Goal: Task Accomplishment & Management: Use online tool/utility

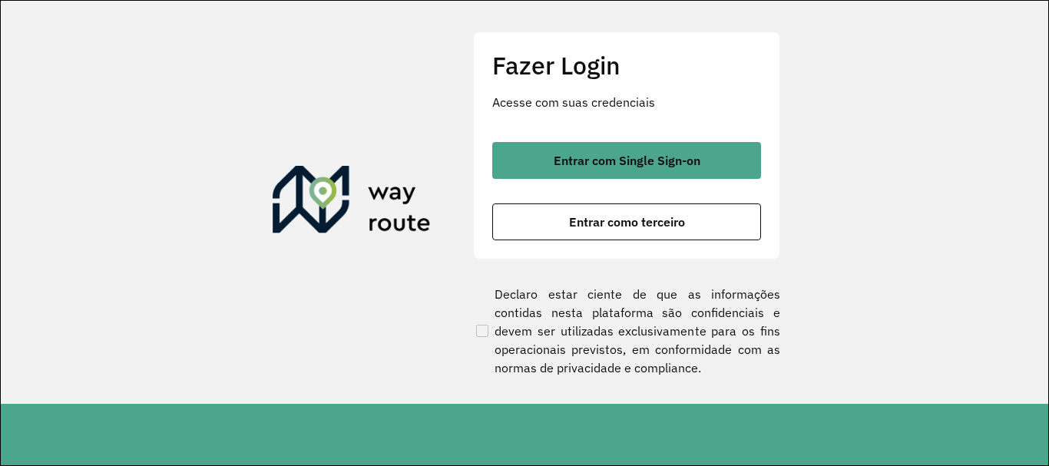
click at [704, 172] on button "Entrar com Single Sign-on" at bounding box center [626, 160] width 269 height 37
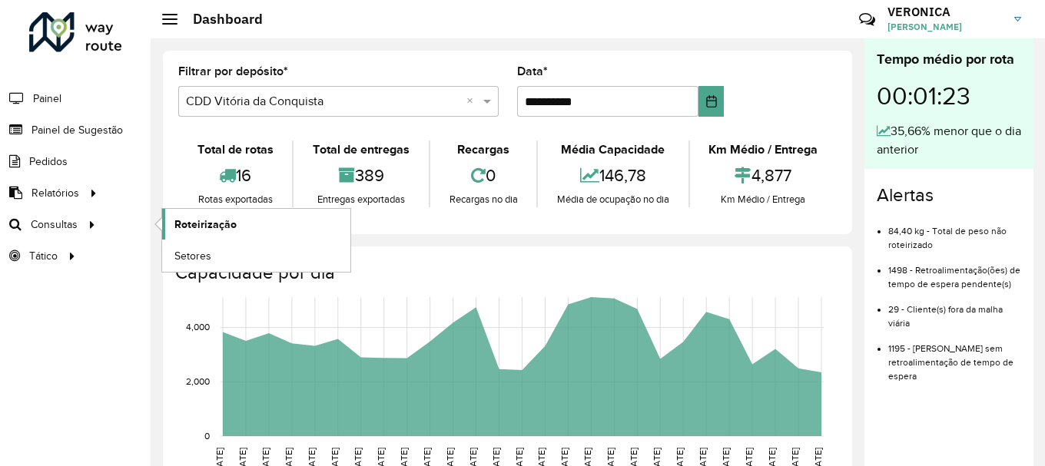
click at [177, 218] on span "Roteirização" at bounding box center [205, 225] width 62 height 16
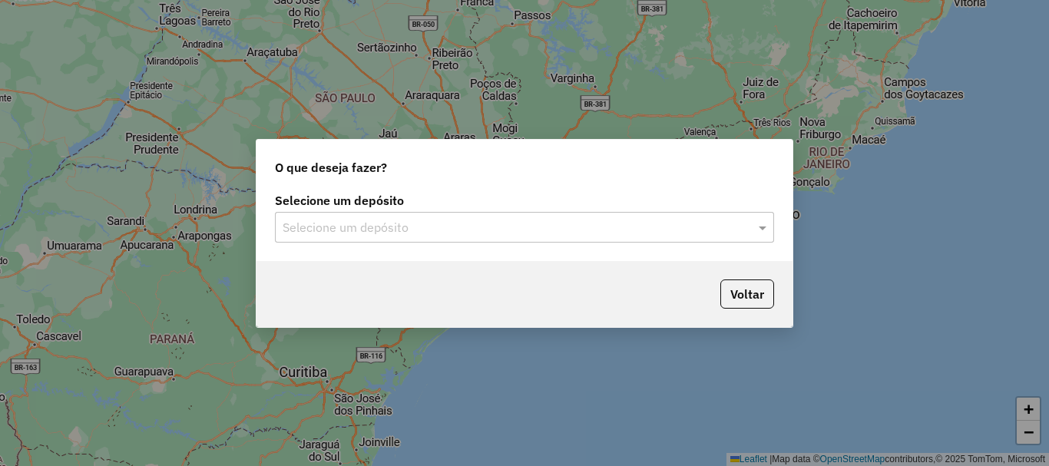
drag, startPoint x: 457, startPoint y: 230, endPoint x: 448, endPoint y: 243, distance: 16.0
click at [456, 230] on input "text" at bounding box center [509, 228] width 453 height 18
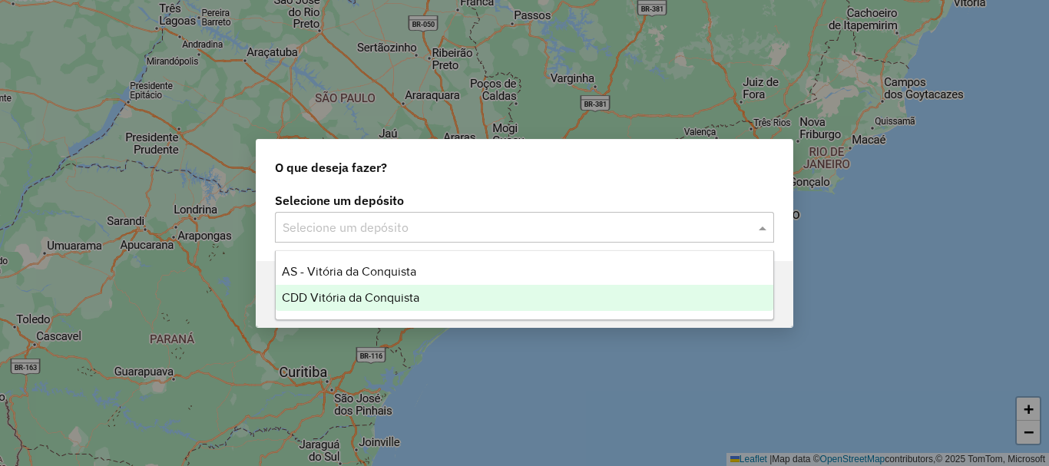
click at [367, 299] on span "CDD Vitória da Conquista" at bounding box center [351, 297] width 138 height 13
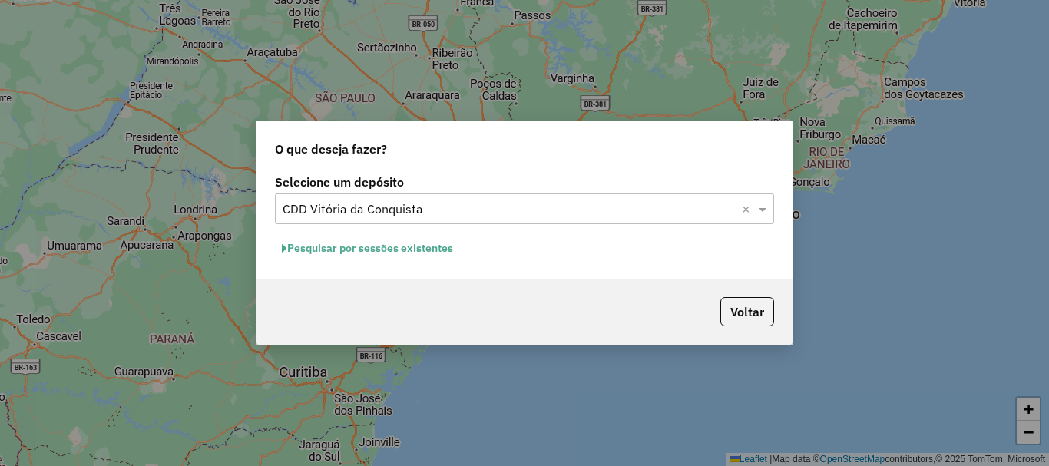
click at [381, 251] on button "Pesquisar por sessões existentes" at bounding box center [367, 249] width 185 height 24
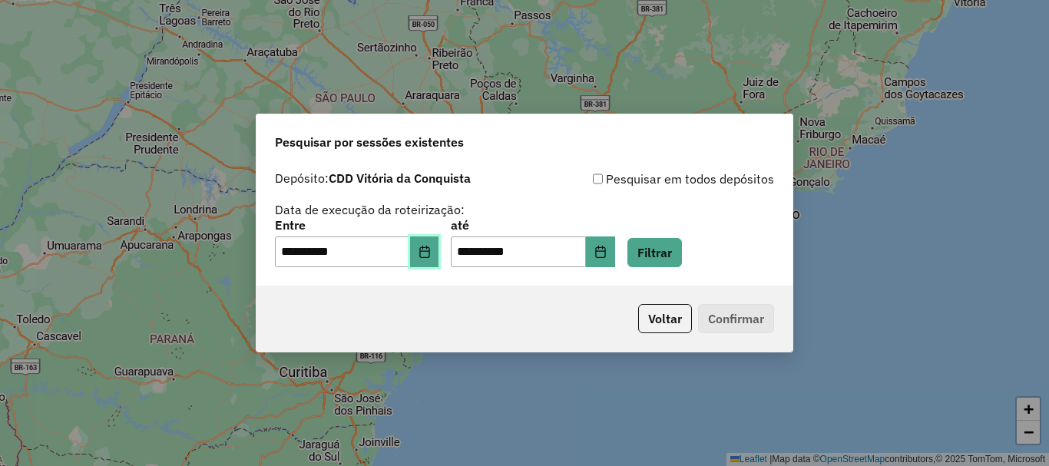
click at [439, 261] on button "Choose Date" at bounding box center [424, 252] width 29 height 31
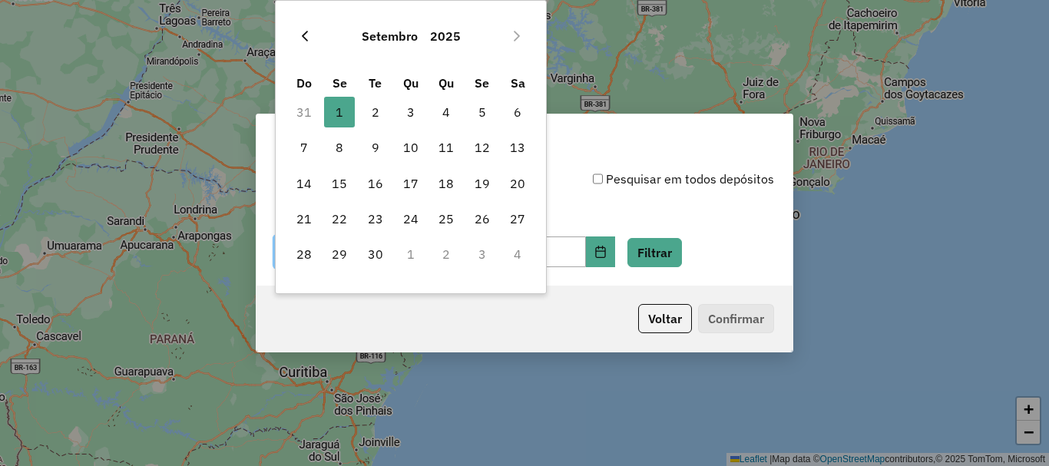
click at [310, 41] on icon "Previous Month" at bounding box center [305, 36] width 12 height 12
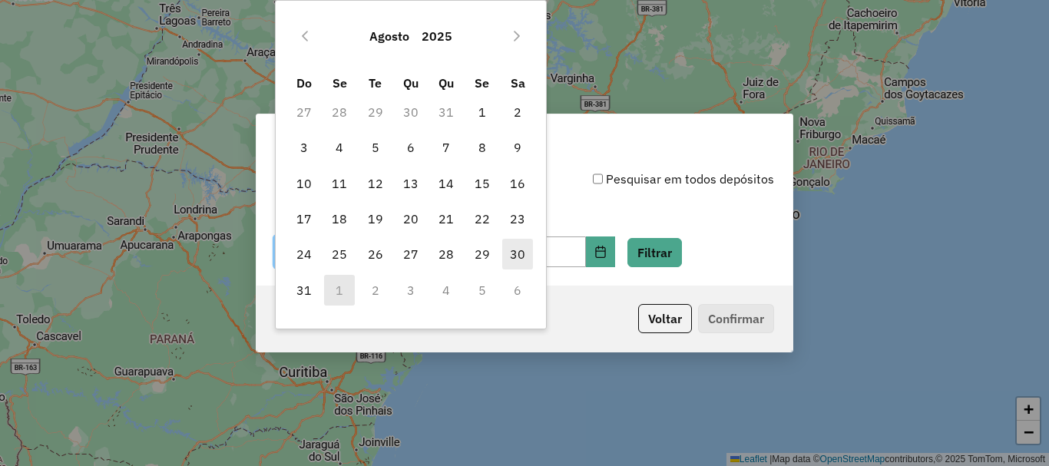
click at [528, 250] on span "30" at bounding box center [517, 254] width 31 height 31
type input "**********"
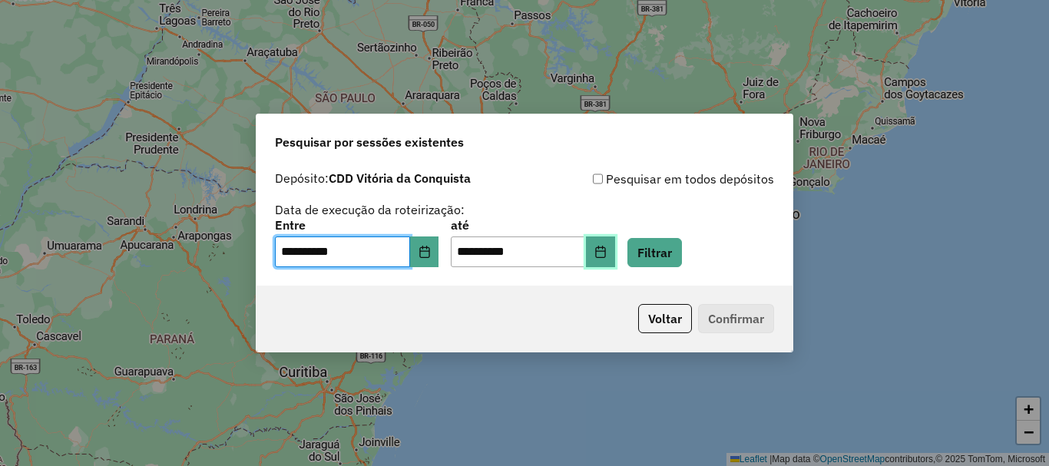
click at [611, 254] on button "Choose Date" at bounding box center [600, 252] width 29 height 31
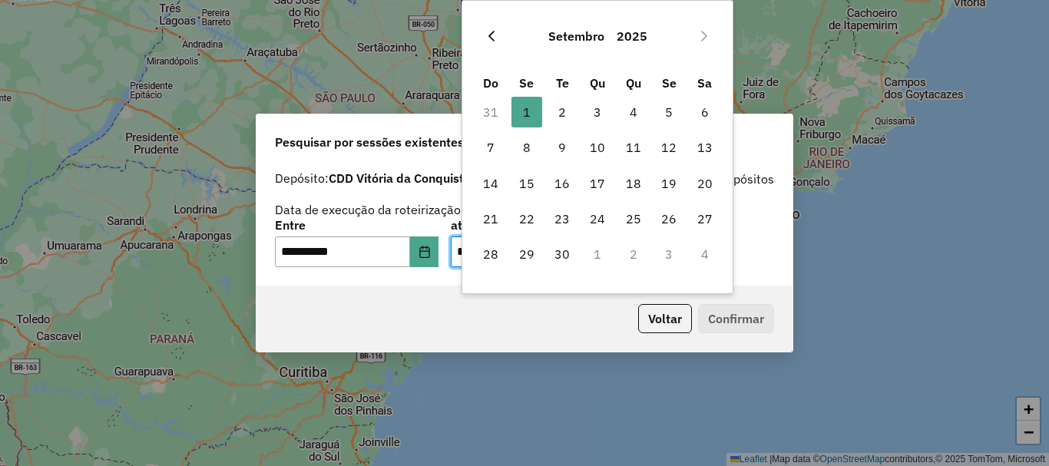
click at [499, 35] on button "Previous Month" at bounding box center [491, 36] width 25 height 25
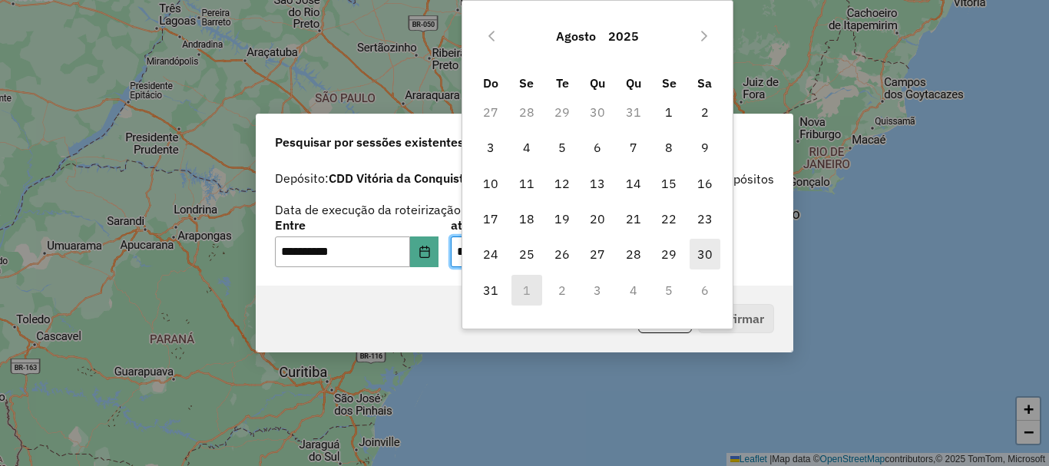
click at [703, 251] on span "30" at bounding box center [705, 254] width 31 height 31
type input "**********"
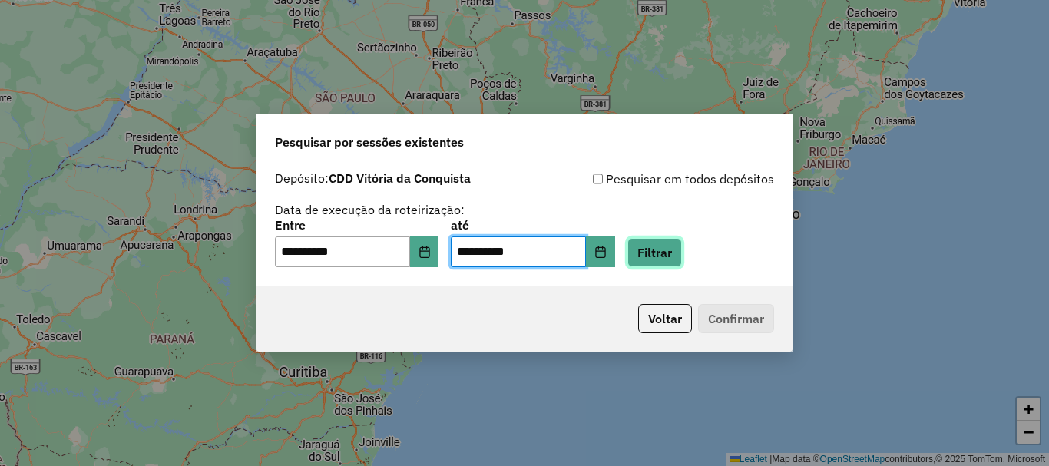
drag, startPoint x: 675, startPoint y: 257, endPoint x: 682, endPoint y: 261, distance: 7.9
click at [676, 257] on button "Filtrar" at bounding box center [655, 252] width 55 height 29
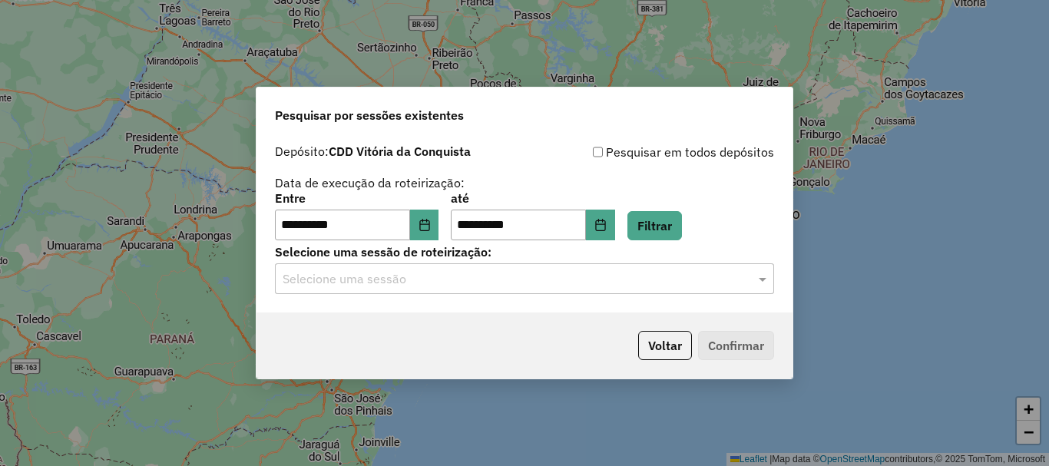
click at [329, 280] on input "text" at bounding box center [509, 279] width 453 height 18
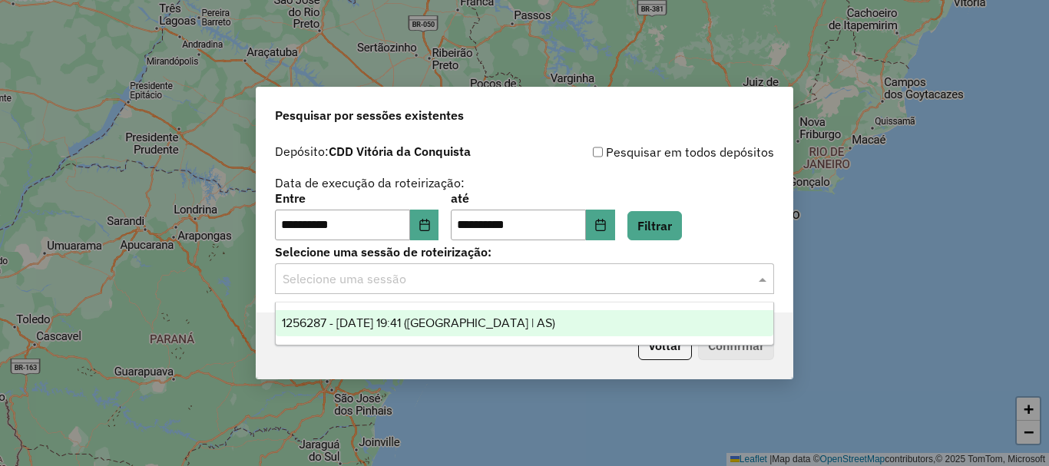
click at [335, 320] on span "1256287 - 30/08/2025 19:41 (Rota | AS)" at bounding box center [418, 323] width 273 height 13
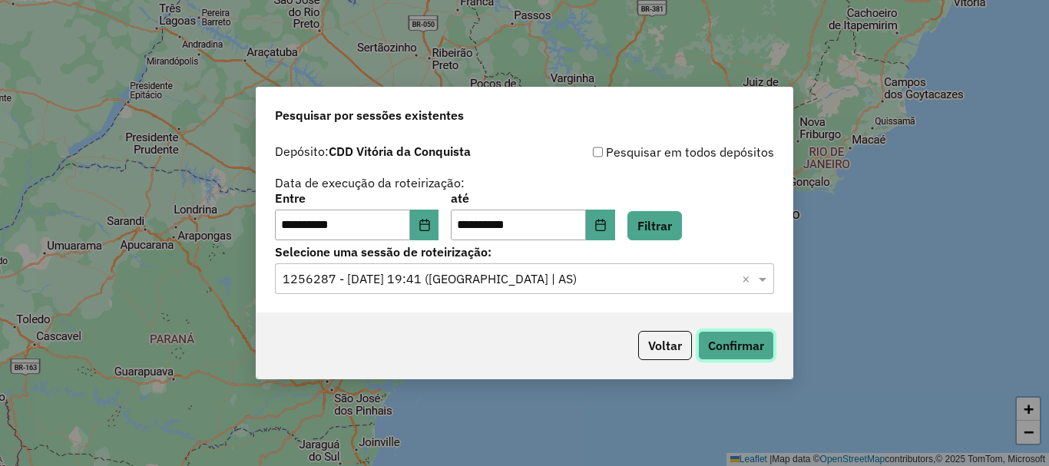
click at [731, 344] on button "Confirmar" at bounding box center [736, 345] width 76 height 29
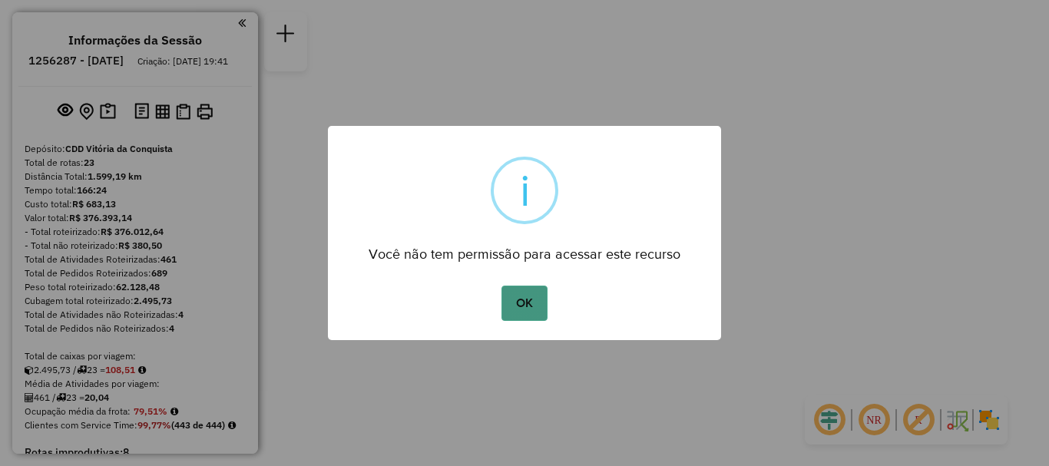
click at [506, 302] on button "OK" at bounding box center [524, 303] width 45 height 35
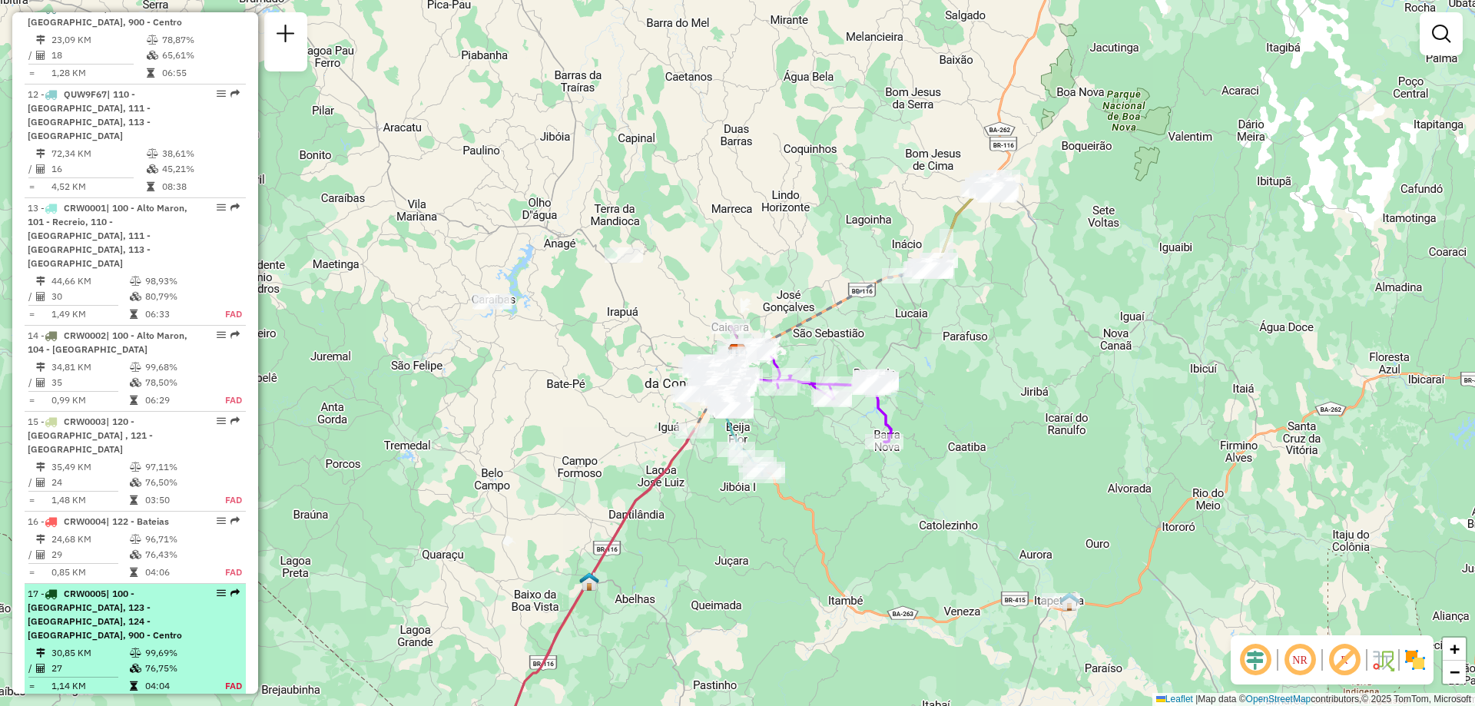
scroll to position [1458, 0]
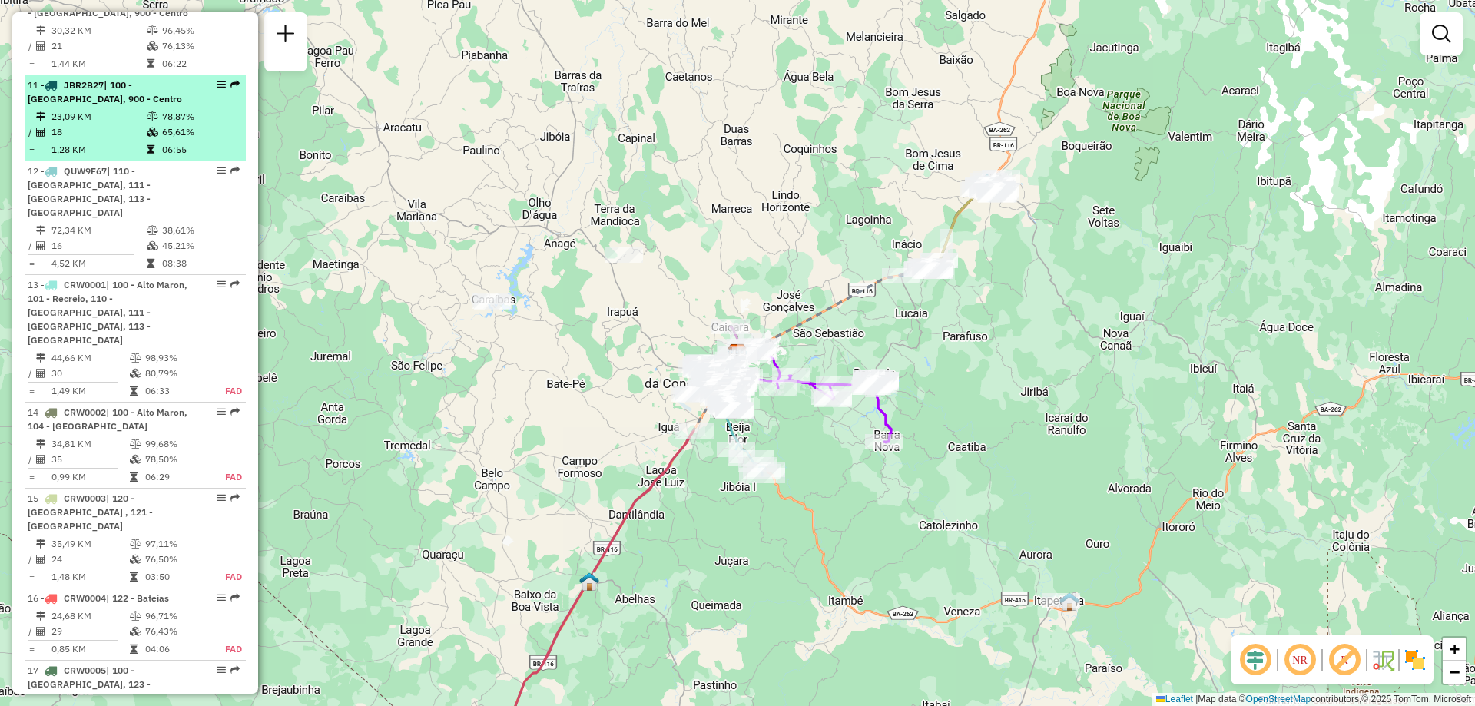
click at [57, 79] on span "| 100 - [GEOGRAPHIC_DATA], 900 - Centro" at bounding box center [105, 91] width 154 height 25
select select "**********"
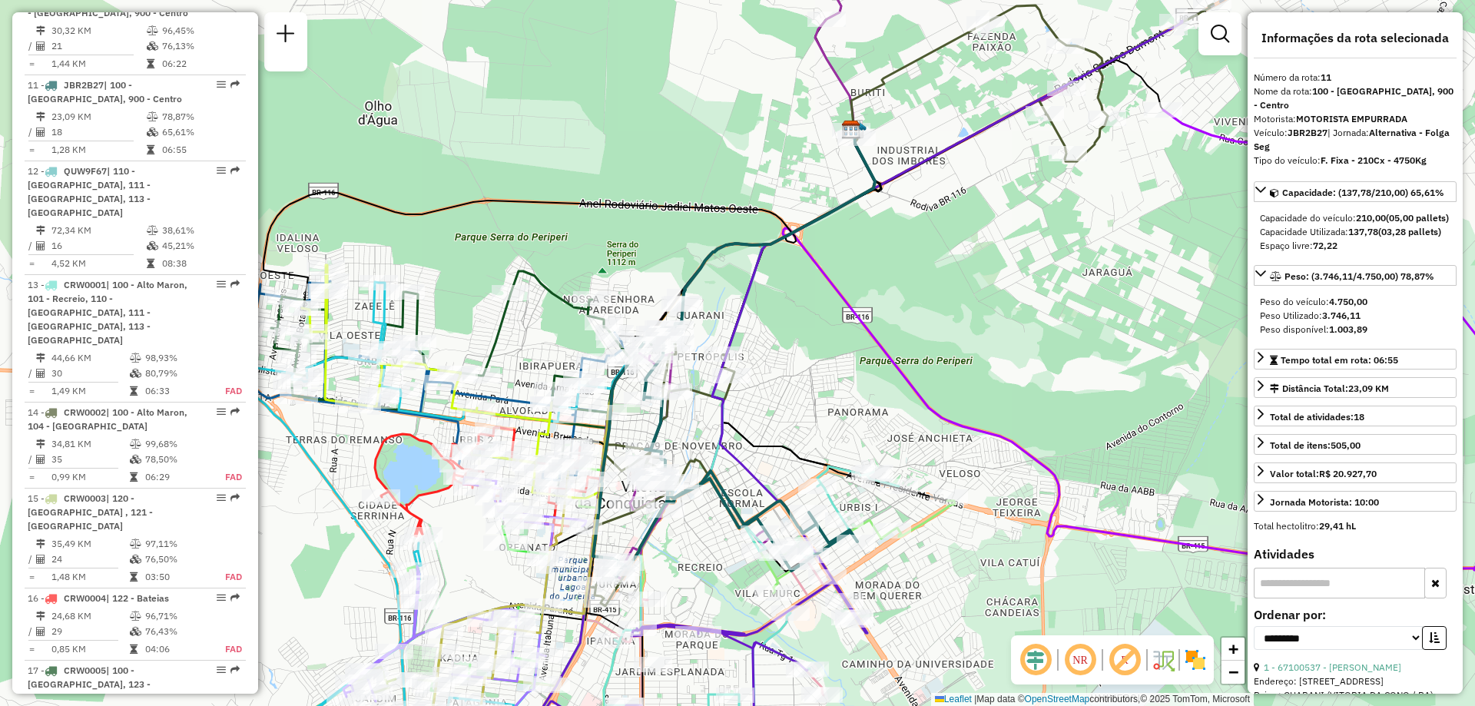
click at [1049, 466] on em at bounding box center [1080, 659] width 37 height 37
click at [1032, 466] on em at bounding box center [1035, 659] width 37 height 37
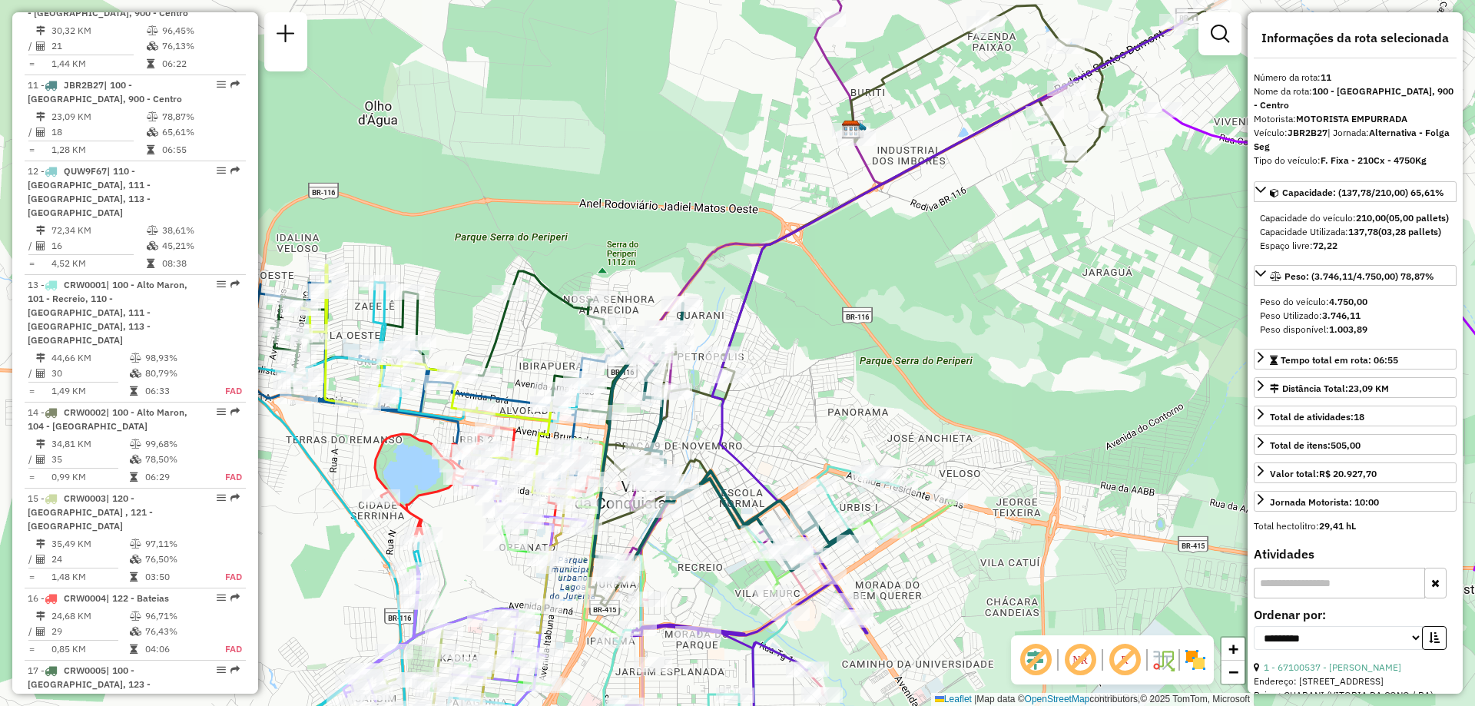
click at [1049, 466] on em at bounding box center [1080, 659] width 37 height 37
click at [1049, 466] on em at bounding box center [1124, 659] width 37 height 37
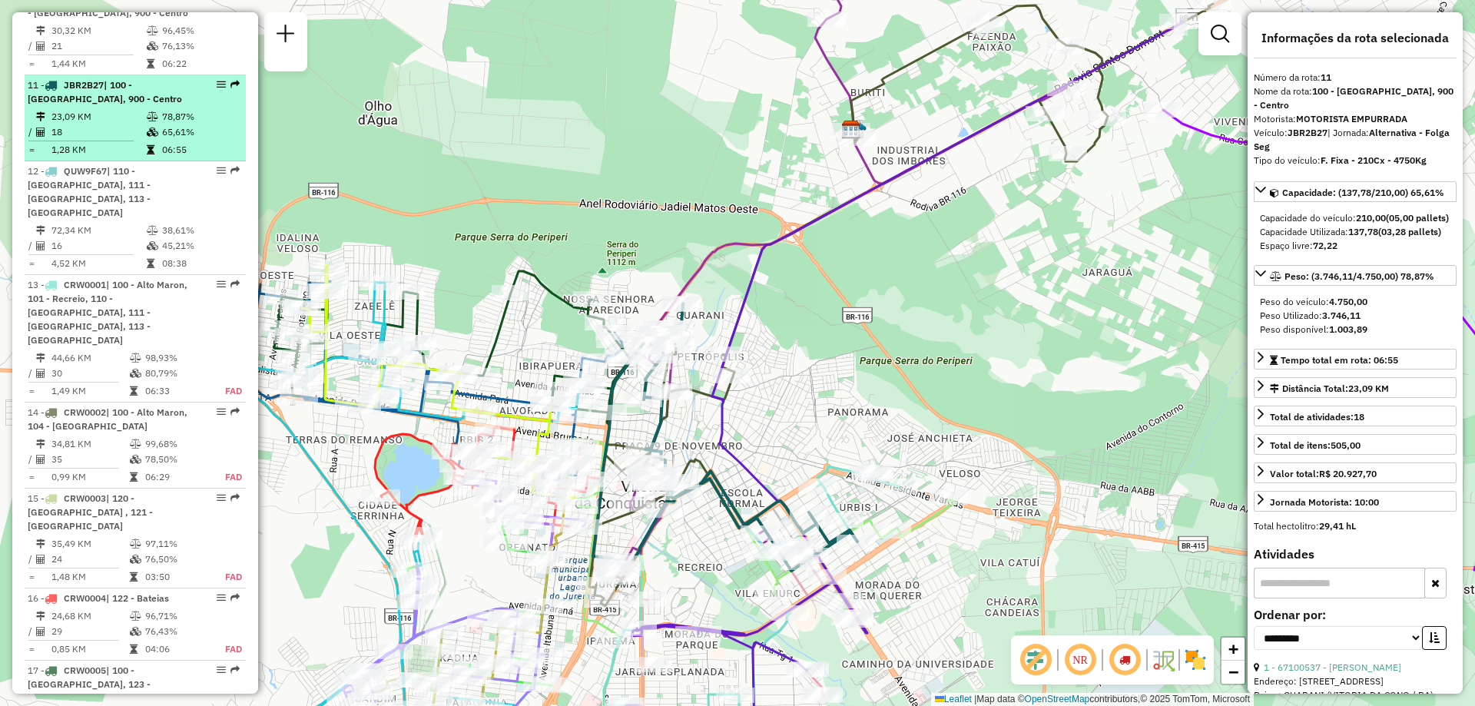
click at [68, 109] on td "23,09 KM" at bounding box center [98, 116] width 95 height 15
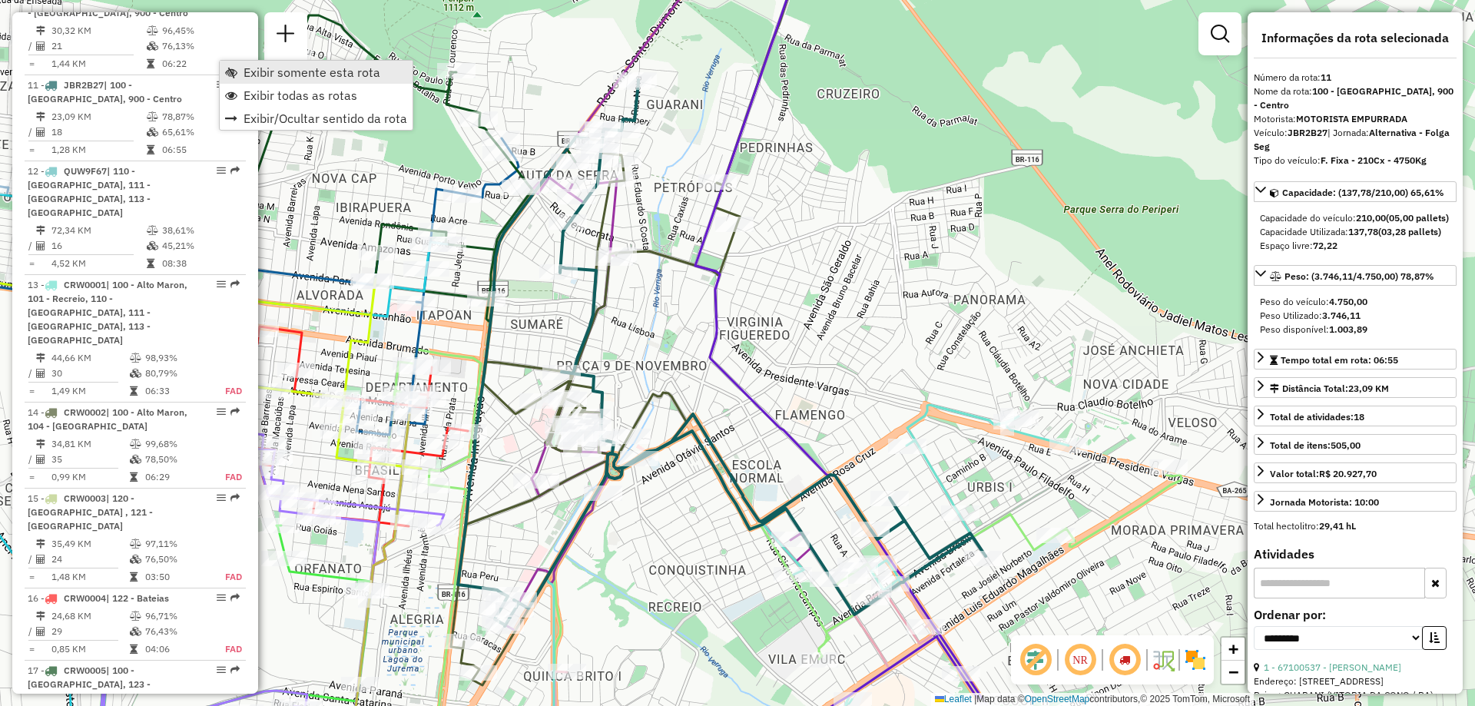
click at [290, 68] on span "Exibir somente esta rota" at bounding box center [312, 72] width 137 height 12
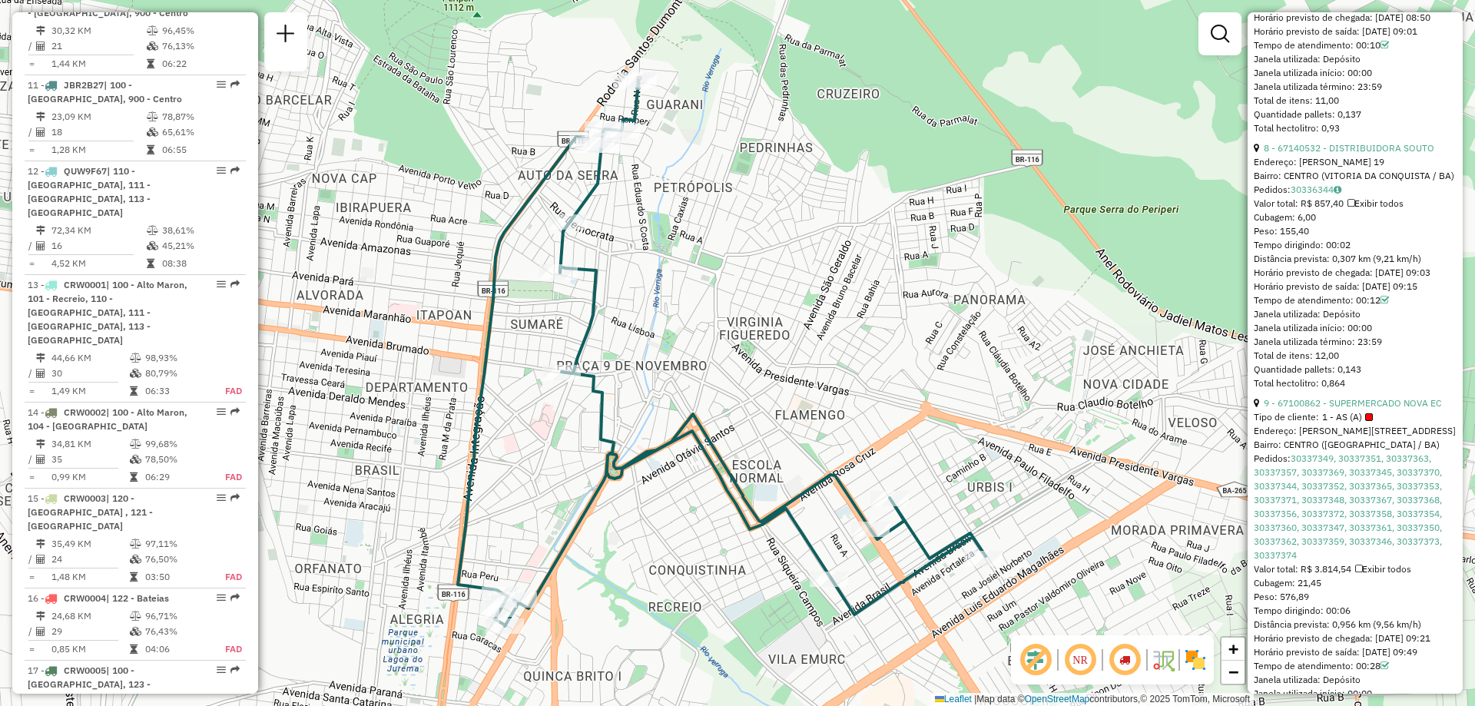
scroll to position [2381, 0]
